Goal: Transaction & Acquisition: Obtain resource

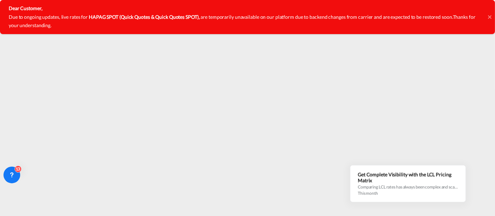
click at [490, 16] on icon at bounding box center [489, 16] width 3 height 3
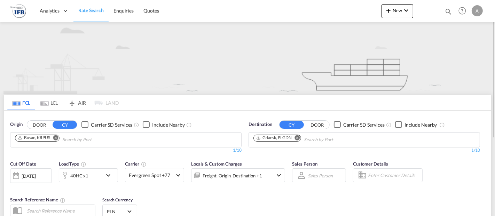
click at [221, 198] on div "Cut Off Date 15 Sep 2025 15/09/2025 Load Type 40HC x1 Carrier Evergreen Spot +7…" at bounding box center [247, 191] width 487 height 68
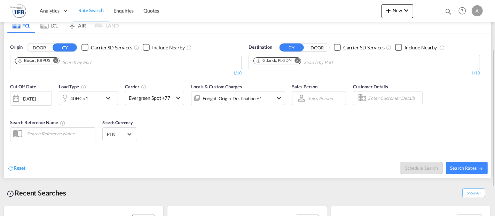
click at [36, 97] on div "15 Sep 2025" at bounding box center [29, 99] width 14 height 6
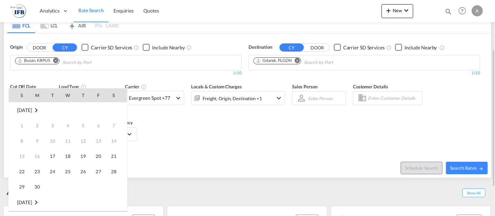
scroll to position [276, 0]
click at [51, 187] on span "30" at bounding box center [53, 187] width 14 height 14
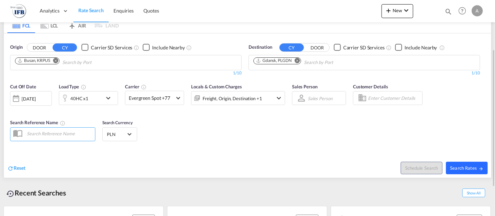
click at [457, 166] on span "Search Rates" at bounding box center [466, 168] width 33 height 6
type input "KRPUS to PLGDN / 30 Sep 2025"
